Goal: Complete application form

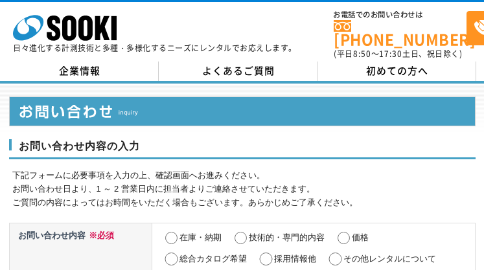
select select "23"
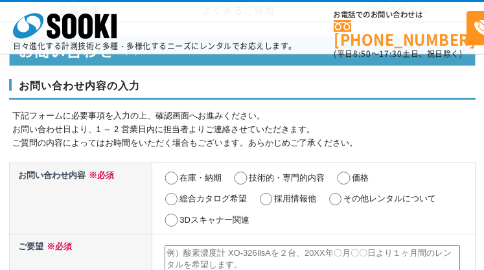
select select "23"
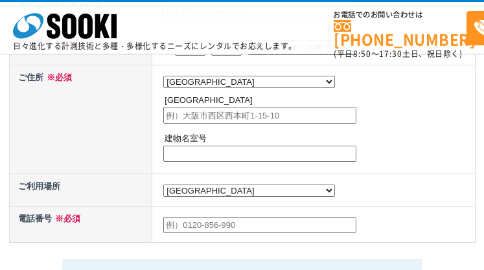
radio input "true"
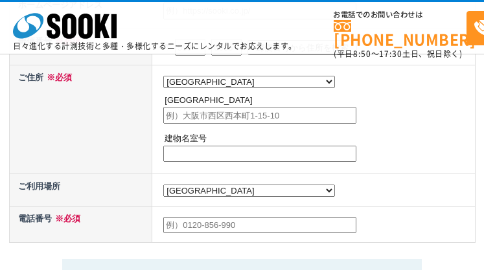
radio input "true"
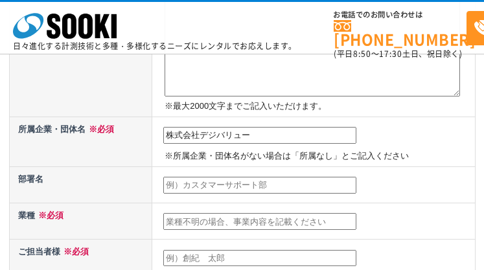
type input "株式会社デジバリュー"
type input "マーケティング事業部"
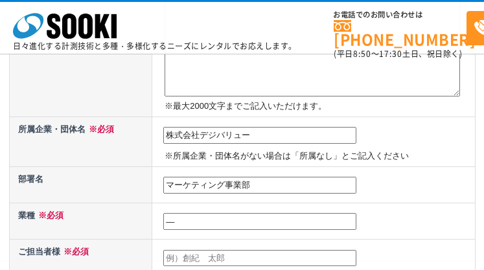
type input "―"
type input "[PERSON_NAME]"
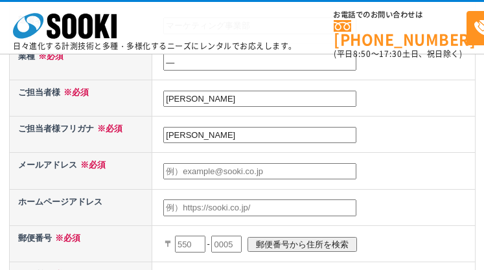
type input "[PERSON_NAME]"
type input "[EMAIL_ADDRESS][DOMAIN_NAME]"
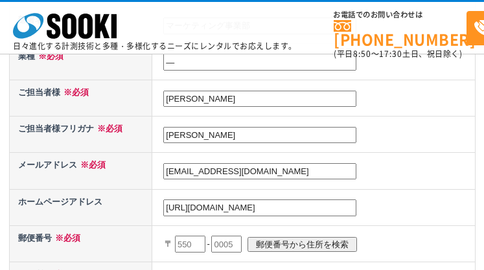
type input "[URL][DOMAIN_NAME]"
type input "460"
type input "4600"
type input "0003"
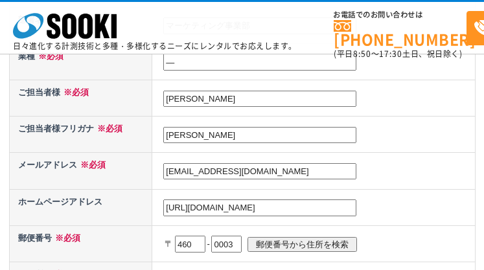
scroll to position [623, 0]
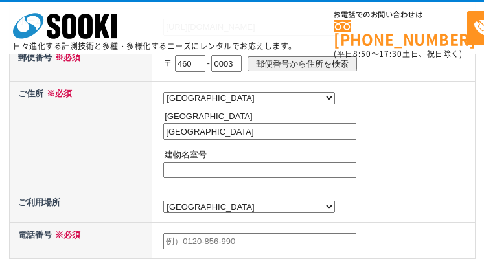
type input "[GEOGRAPHIC_DATA]"
type input "―"
type input "05088942047"
type textarea "lorem、IPSUMDOLOrsitamet。 con『※ adipIScinge』sed・doeiusmo。 temporinciDidu、 ut 375…"
